Goal: Check status

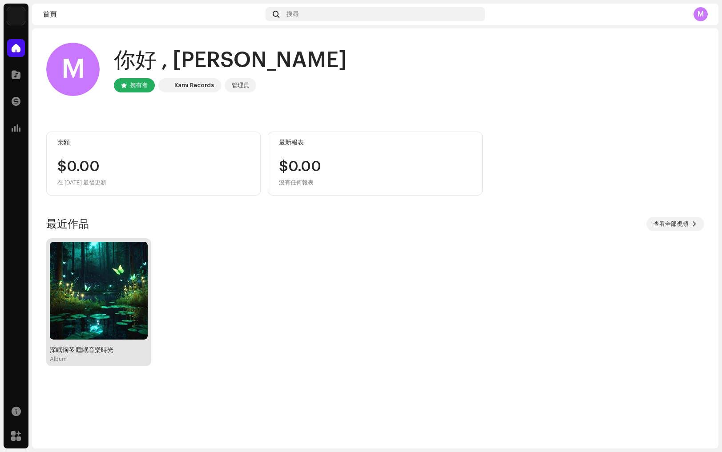
click at [124, 344] on div "深眠鋼琴 睡眠音樂時光 Album" at bounding box center [99, 302] width 98 height 121
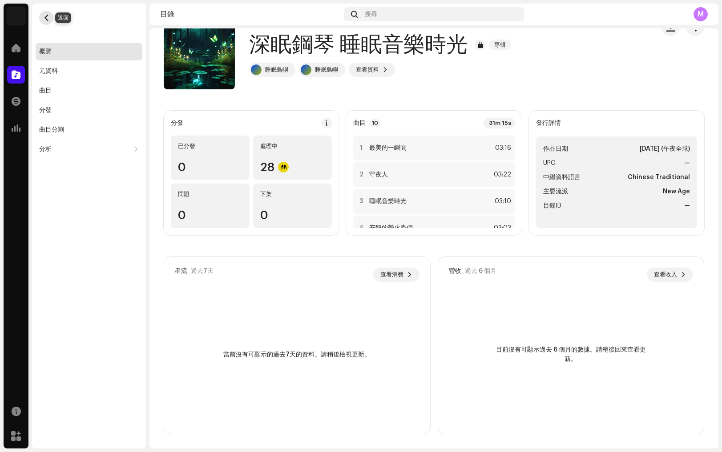
click at [45, 19] on span "button" at bounding box center [46, 17] width 7 height 7
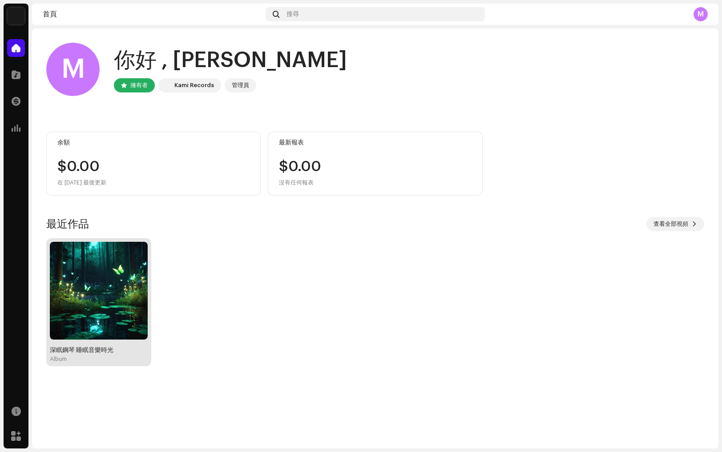
click at [117, 358] on div "Album" at bounding box center [99, 359] width 98 height 7
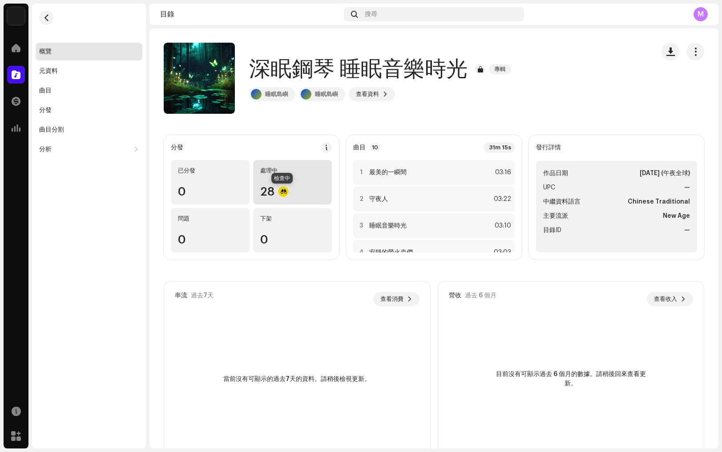
click at [282, 192] on div at bounding box center [283, 191] width 11 height 11
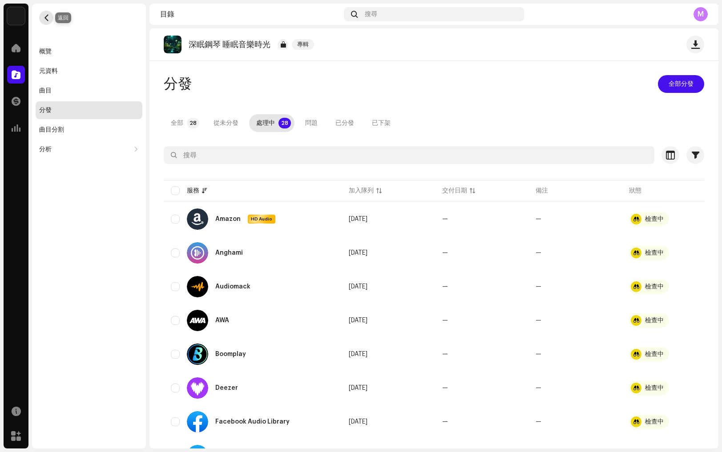
click at [49, 18] on span "button" at bounding box center [46, 17] width 7 height 7
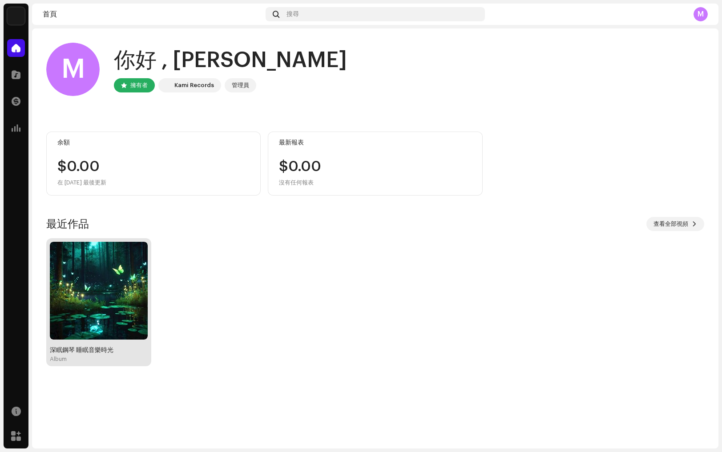
click at [125, 270] on img at bounding box center [99, 291] width 98 height 98
